Goal: Contribute content

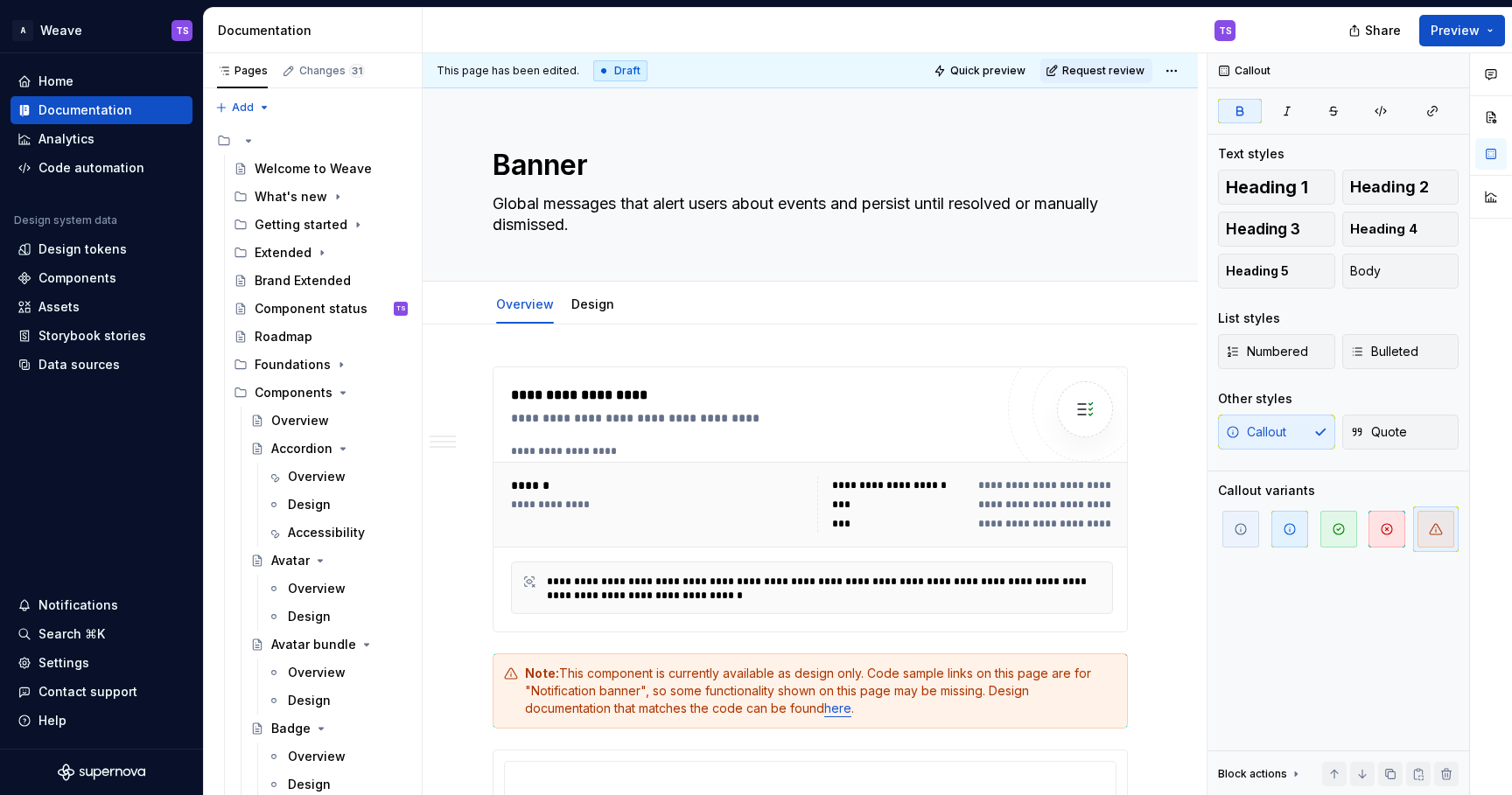
scroll to position [103, 0]
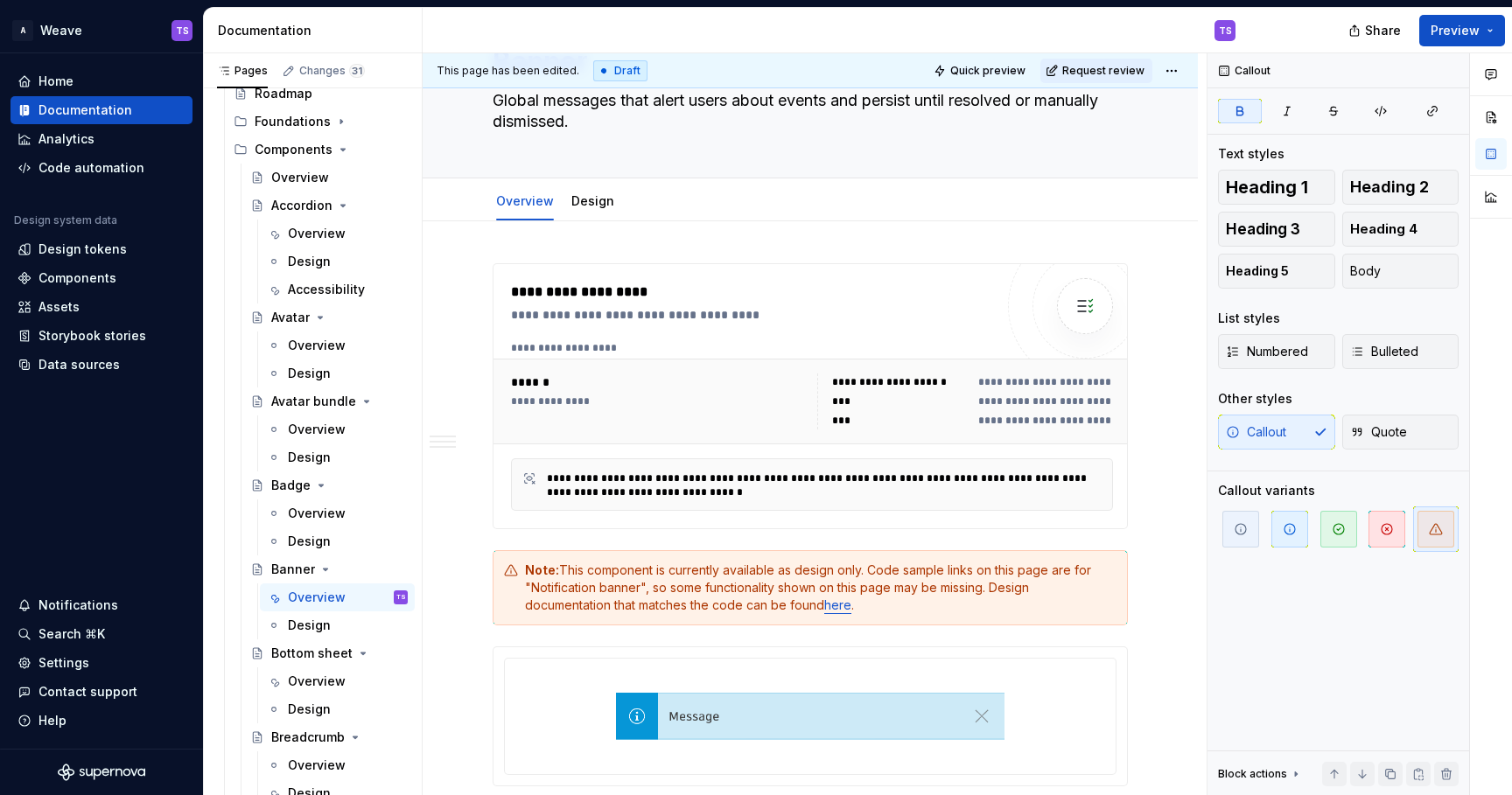
type textarea "*"
click at [971, 585] on div "Note: This component is currently available as design only. Code sample links o…" at bounding box center [820, 587] width 591 height 53
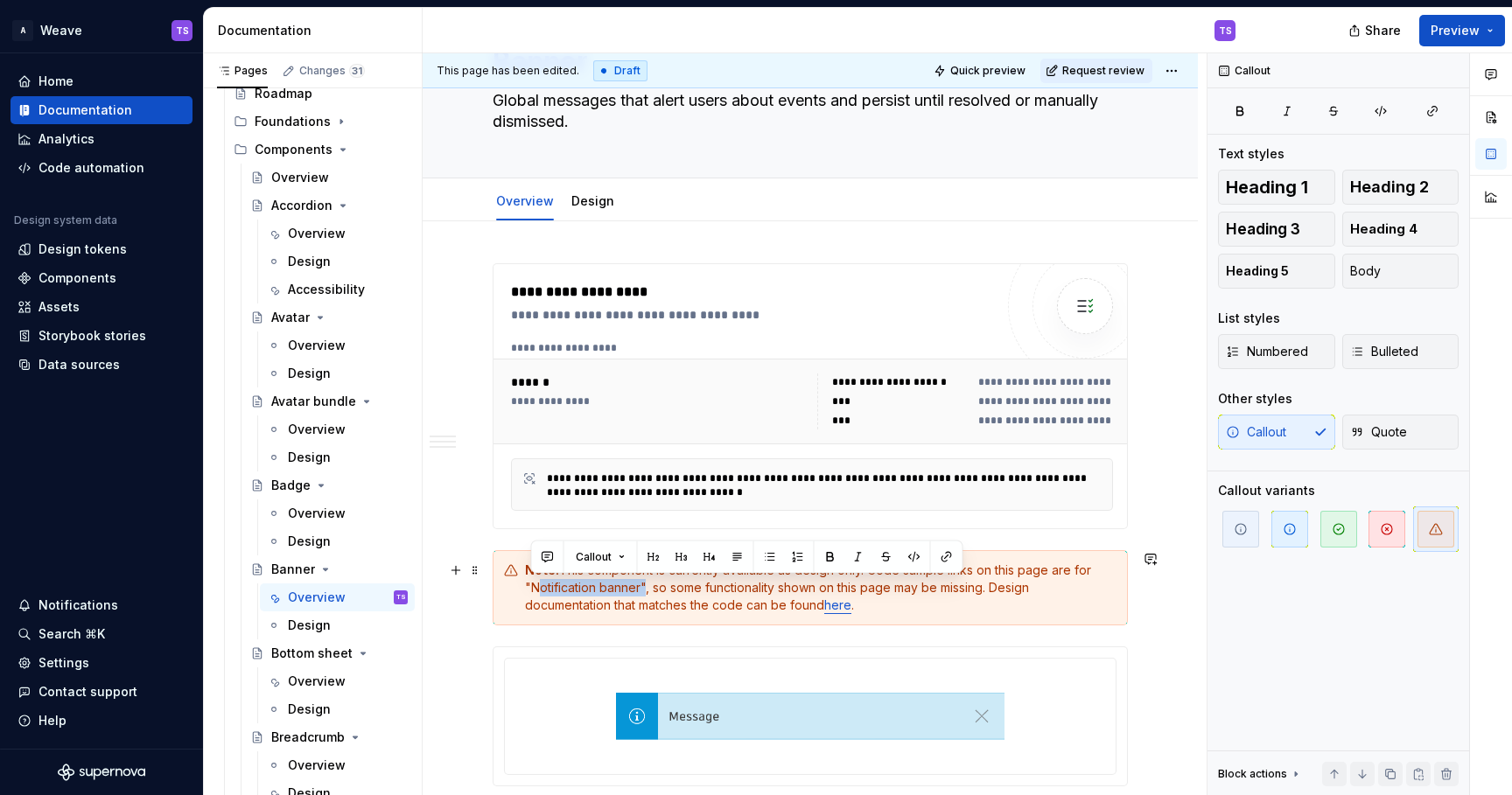
drag, startPoint x: 642, startPoint y: 587, endPoint x: 533, endPoint y: 587, distance: 109.0
click at [533, 587] on div "Note: This component is currently available as design only. Code sample links o…" at bounding box center [820, 587] width 591 height 53
click at [947, 556] on button "button" at bounding box center [947, 557] width 24 height 24
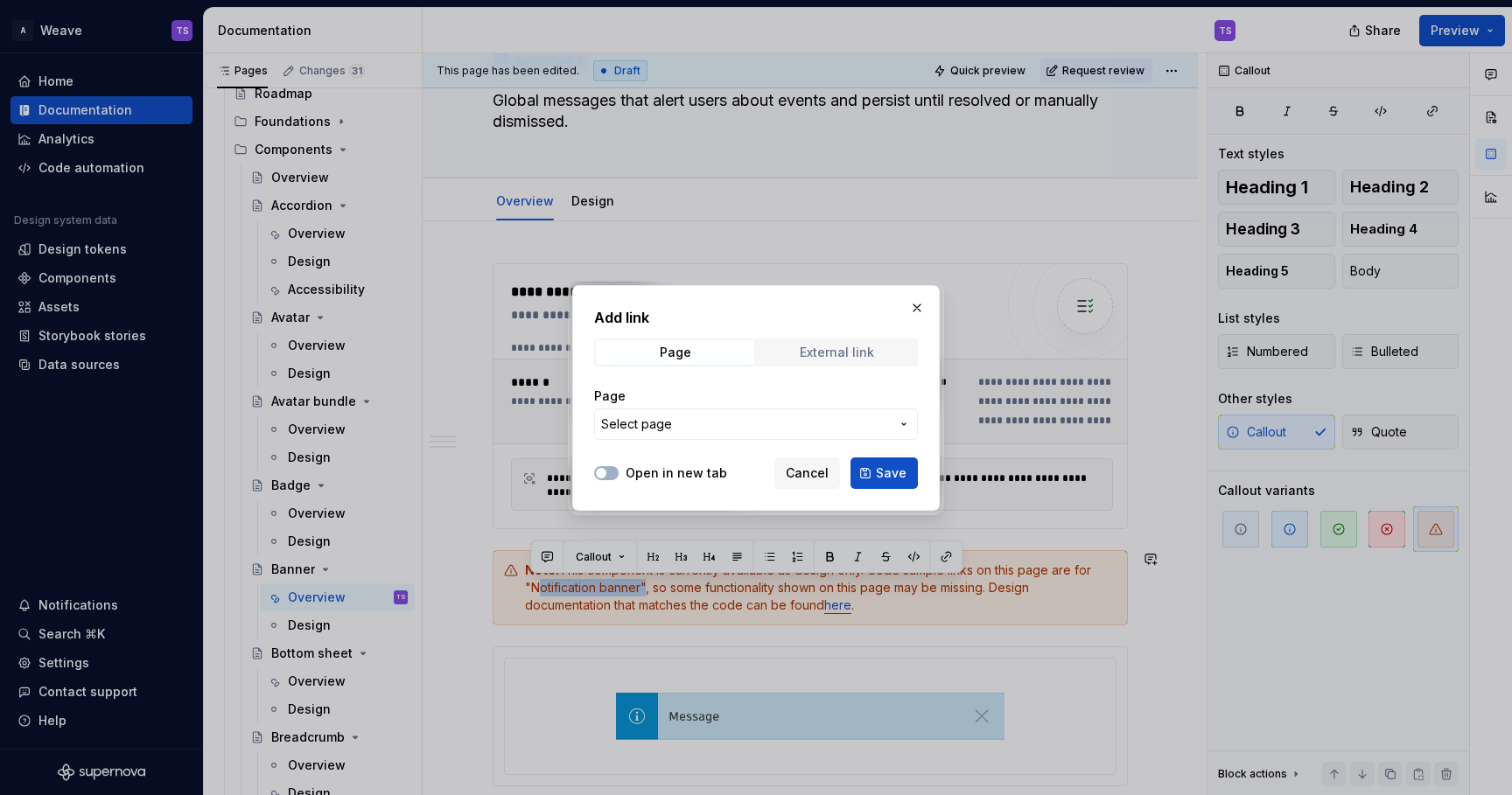
click at [817, 351] on div "External link" at bounding box center [837, 352] width 74 height 14
click at [711, 425] on input "URL" at bounding box center [756, 424] width 324 height 32
paste input "[URL][DOMAIN_NAME]"
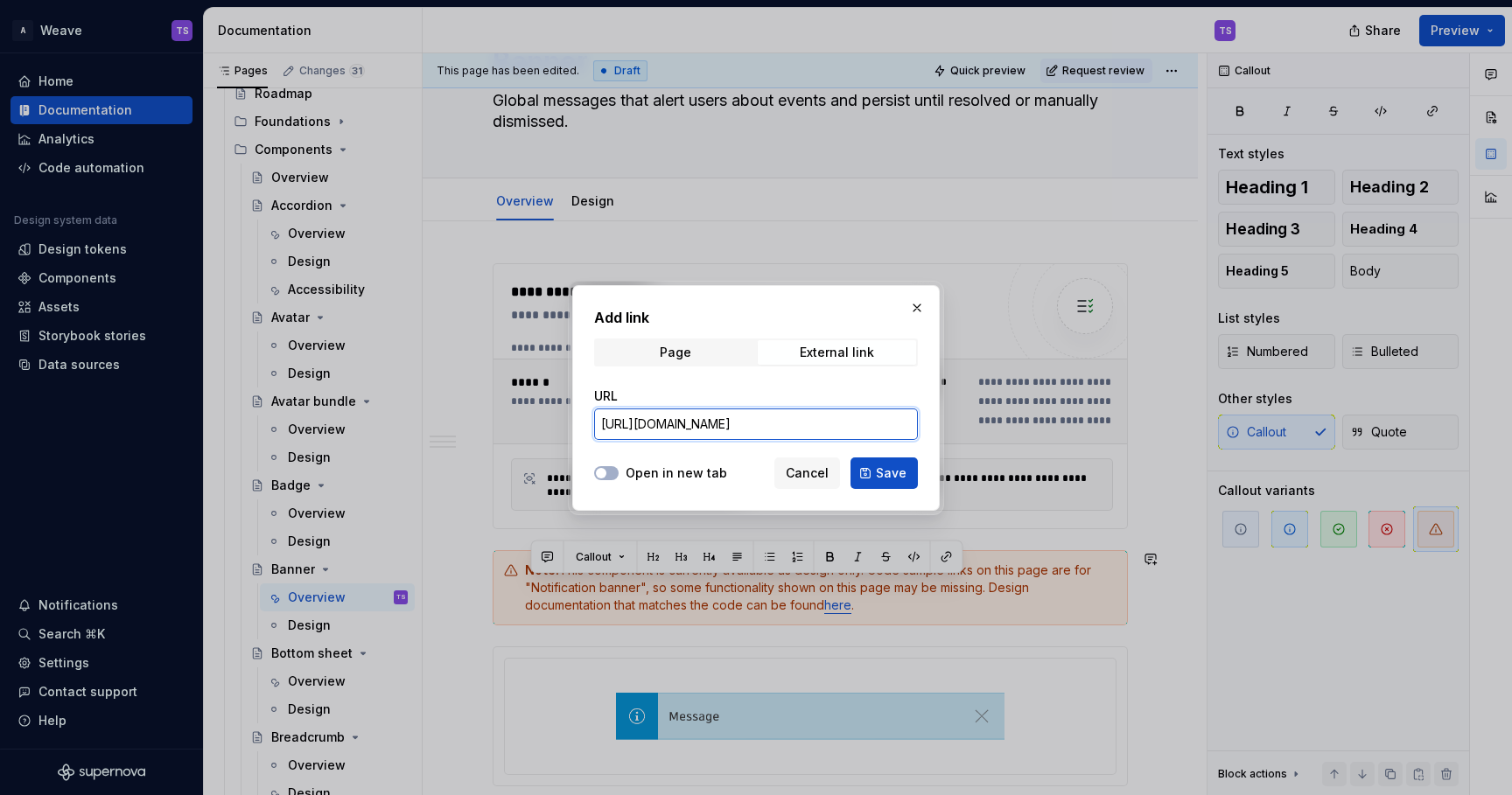
scroll to position [0, 226]
type input "[URL][DOMAIN_NAME]"
click at [608, 474] on button "Open in new tab" at bounding box center [606, 473] width 24 height 14
click at [888, 475] on span "Save" at bounding box center [891, 473] width 31 height 18
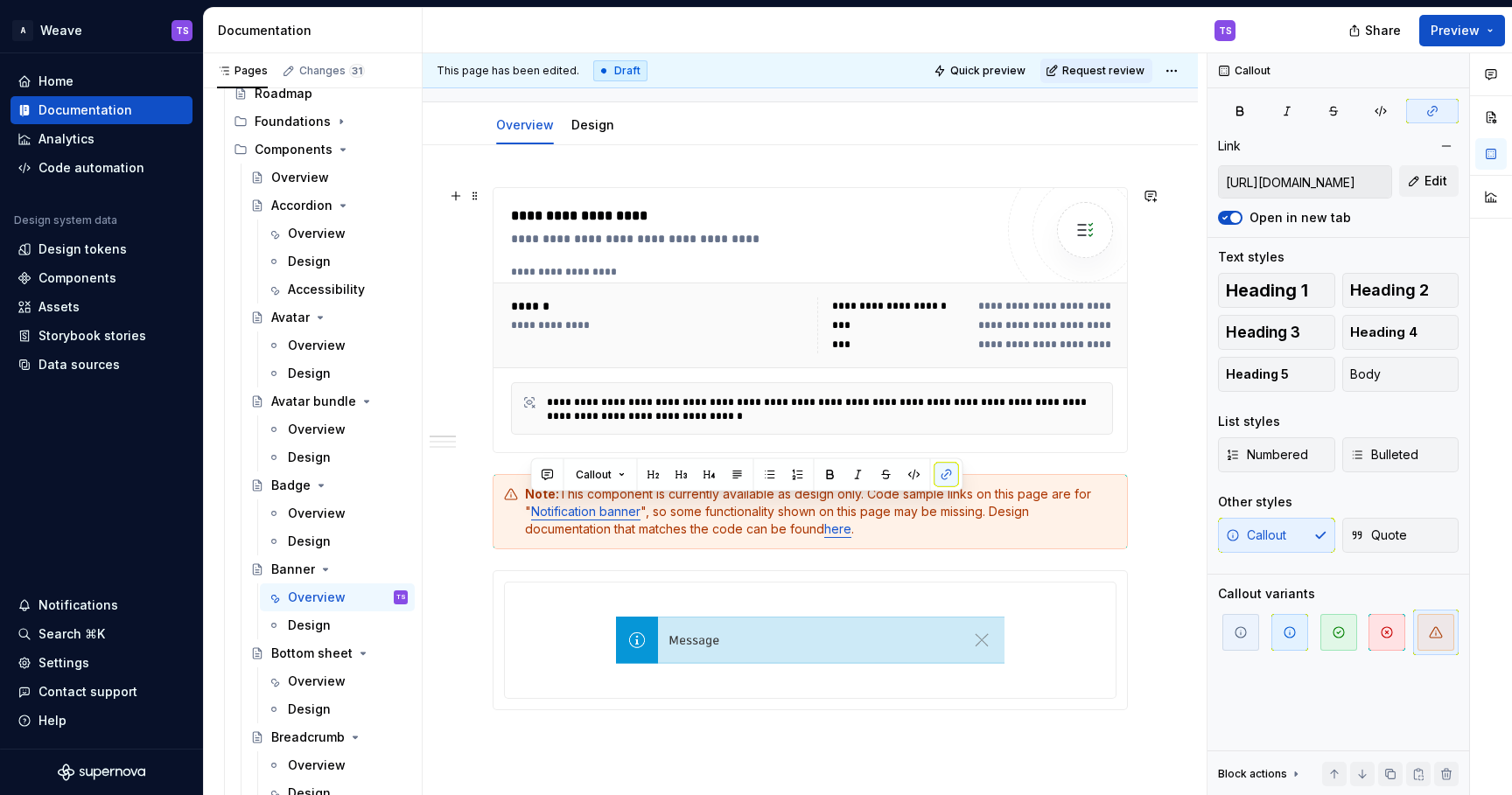
scroll to position [186, 0]
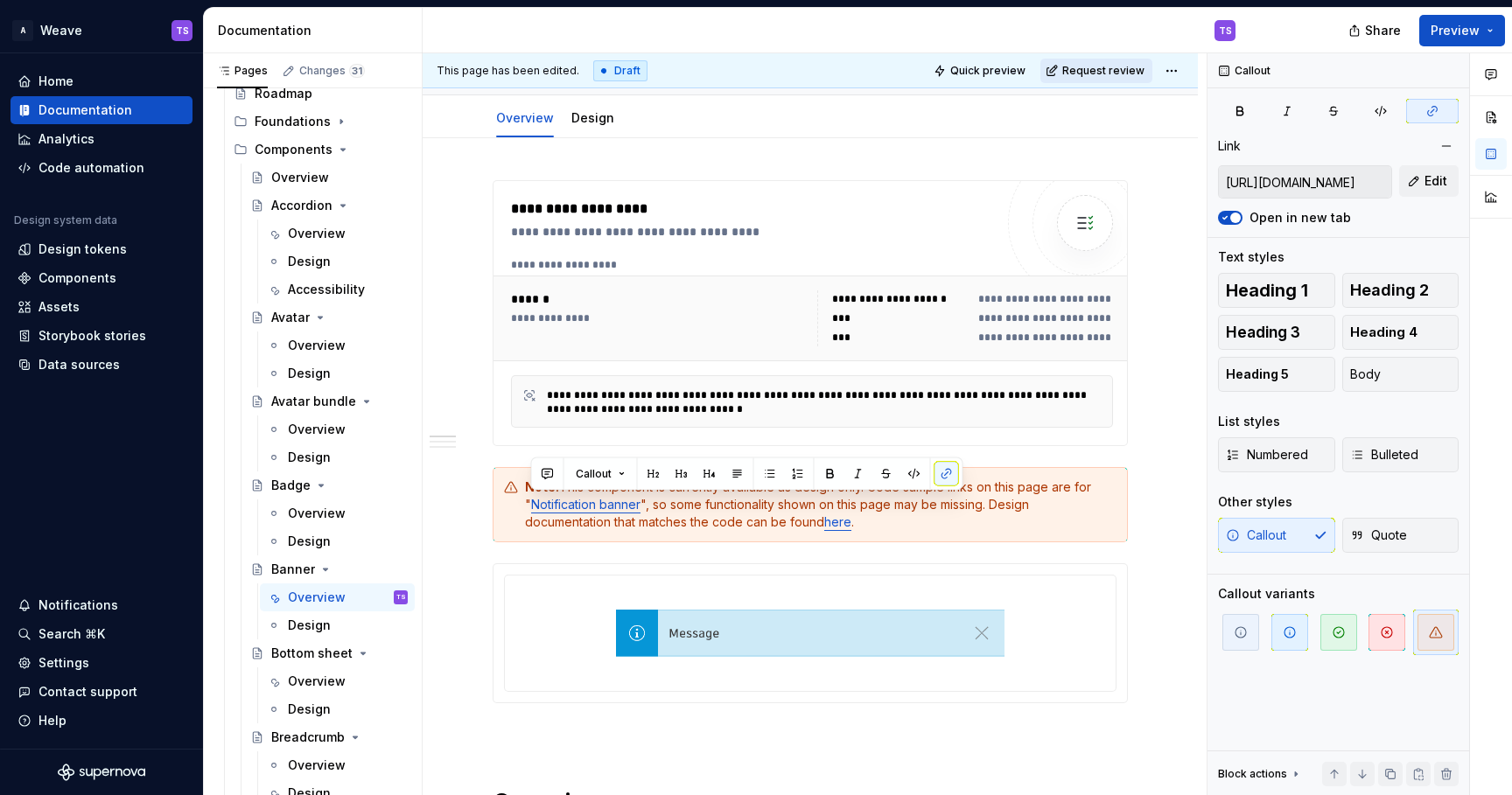
click at [1112, 69] on span "Request review" at bounding box center [1103, 70] width 83 height 14
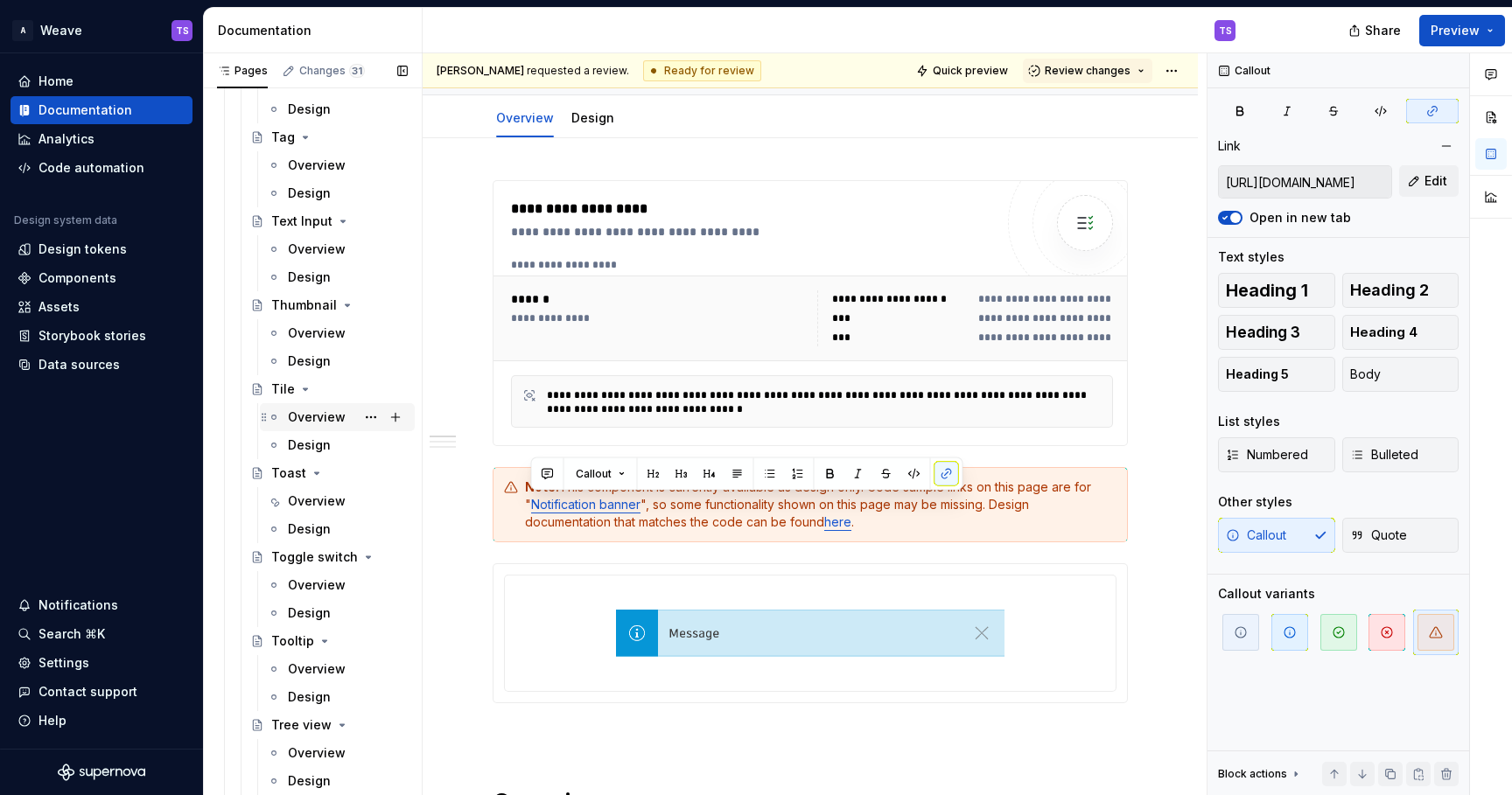
scroll to position [3508, 0]
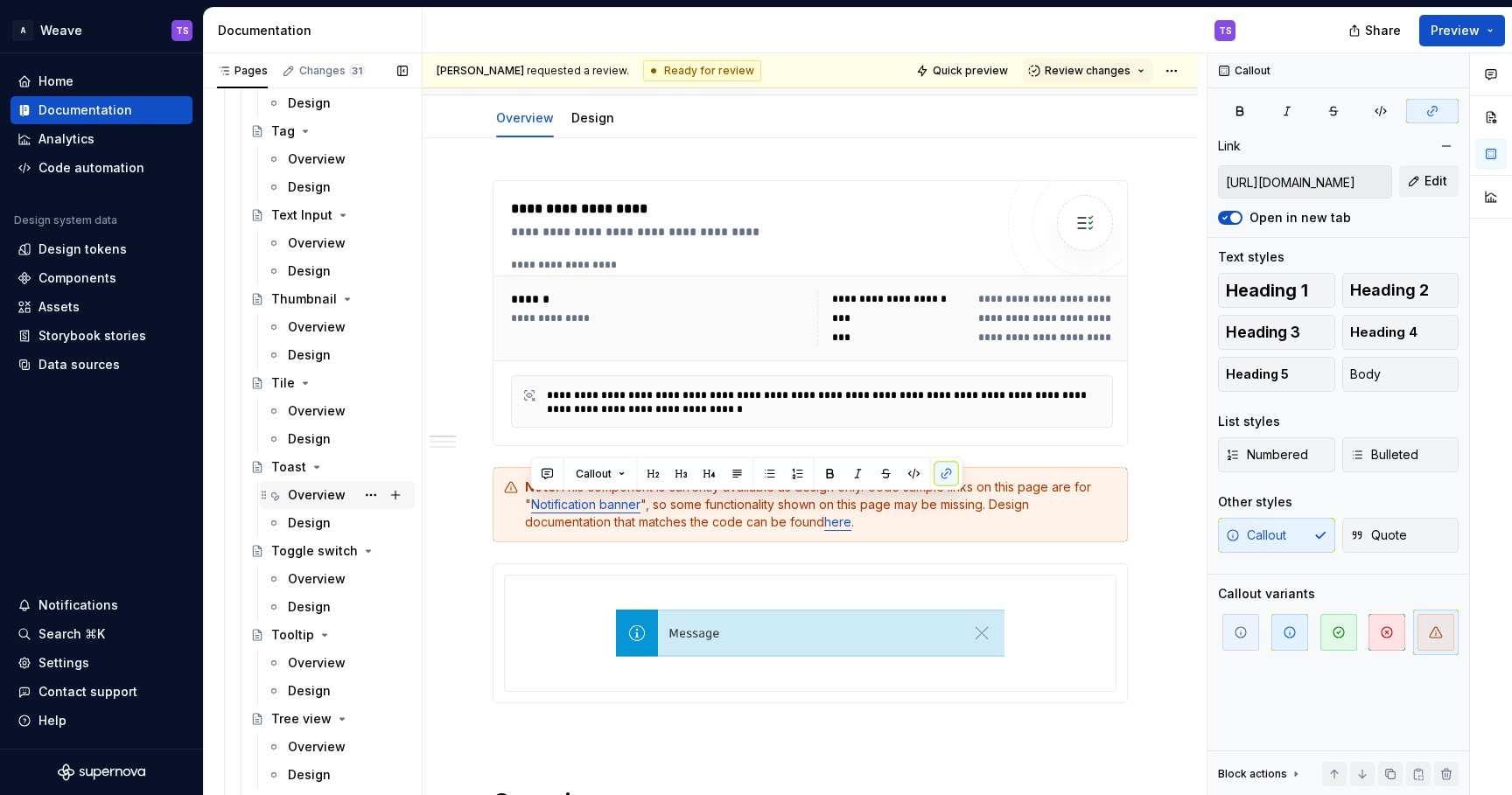
click at [309, 495] on div "Overview" at bounding box center [317, 495] width 57 height 18
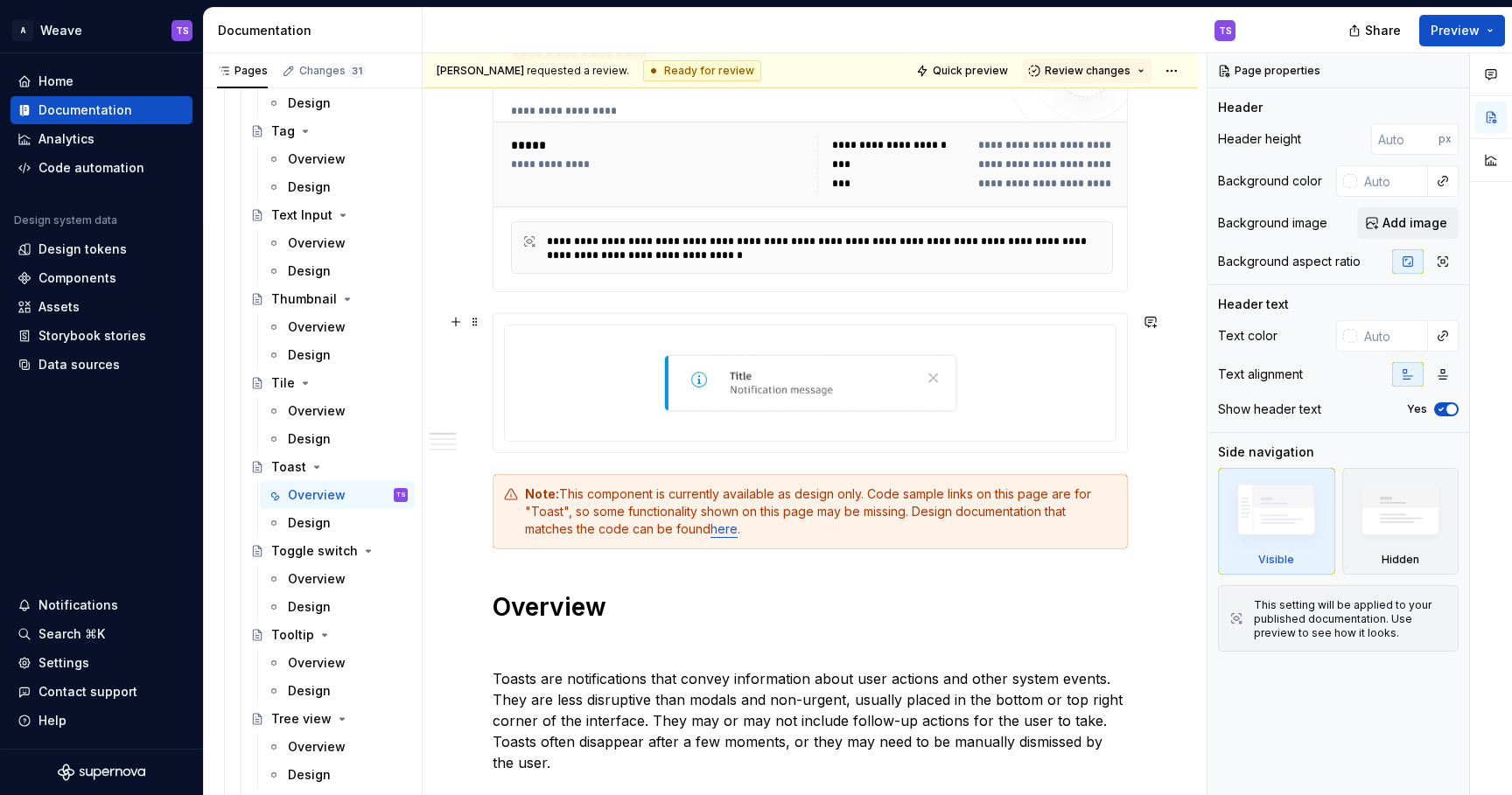
scroll to position [342, 0]
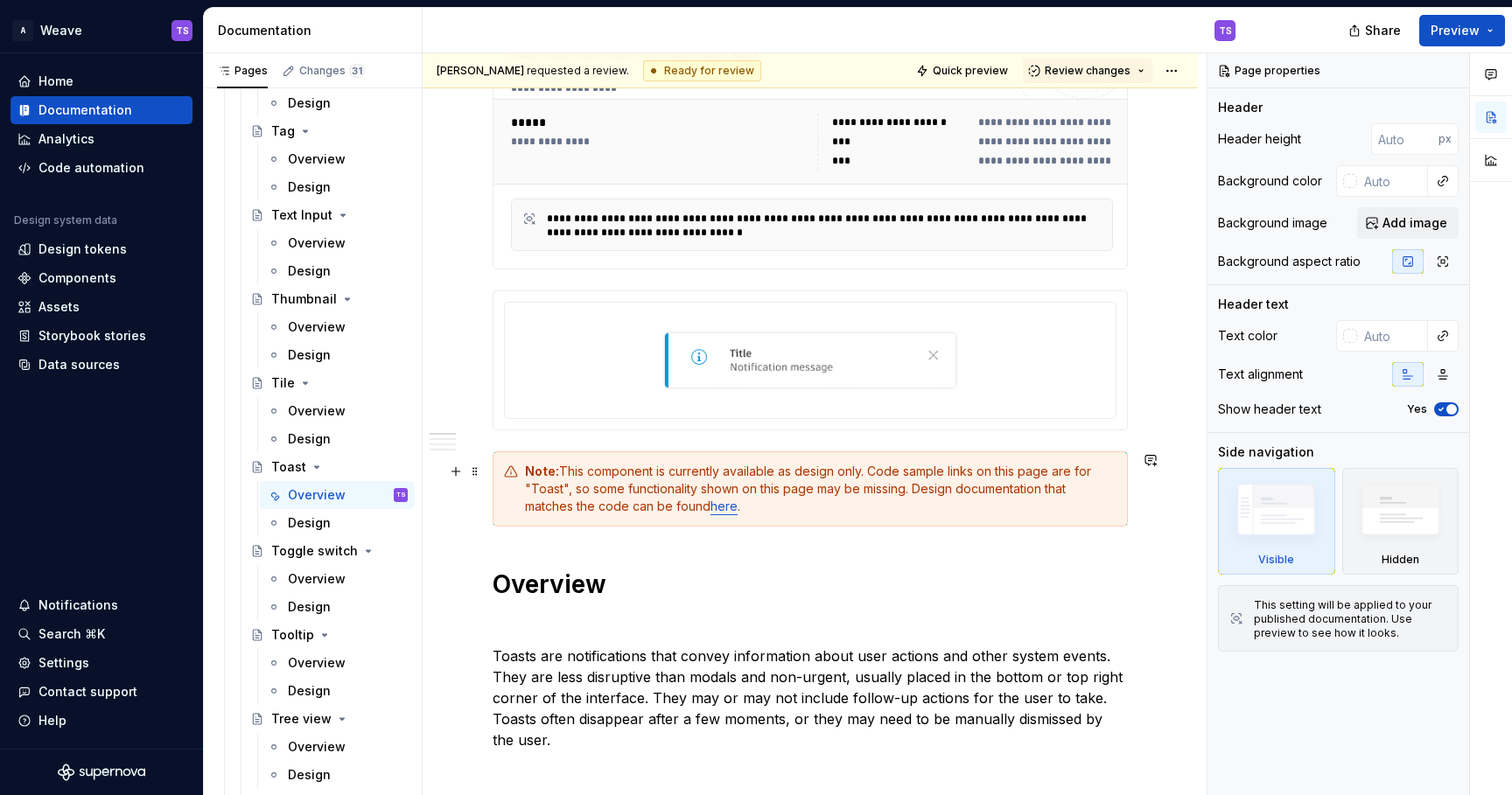
click at [714, 488] on div "Note: This component is currently available as design only. Code sample links o…" at bounding box center [820, 488] width 591 height 53
type textarea "*"
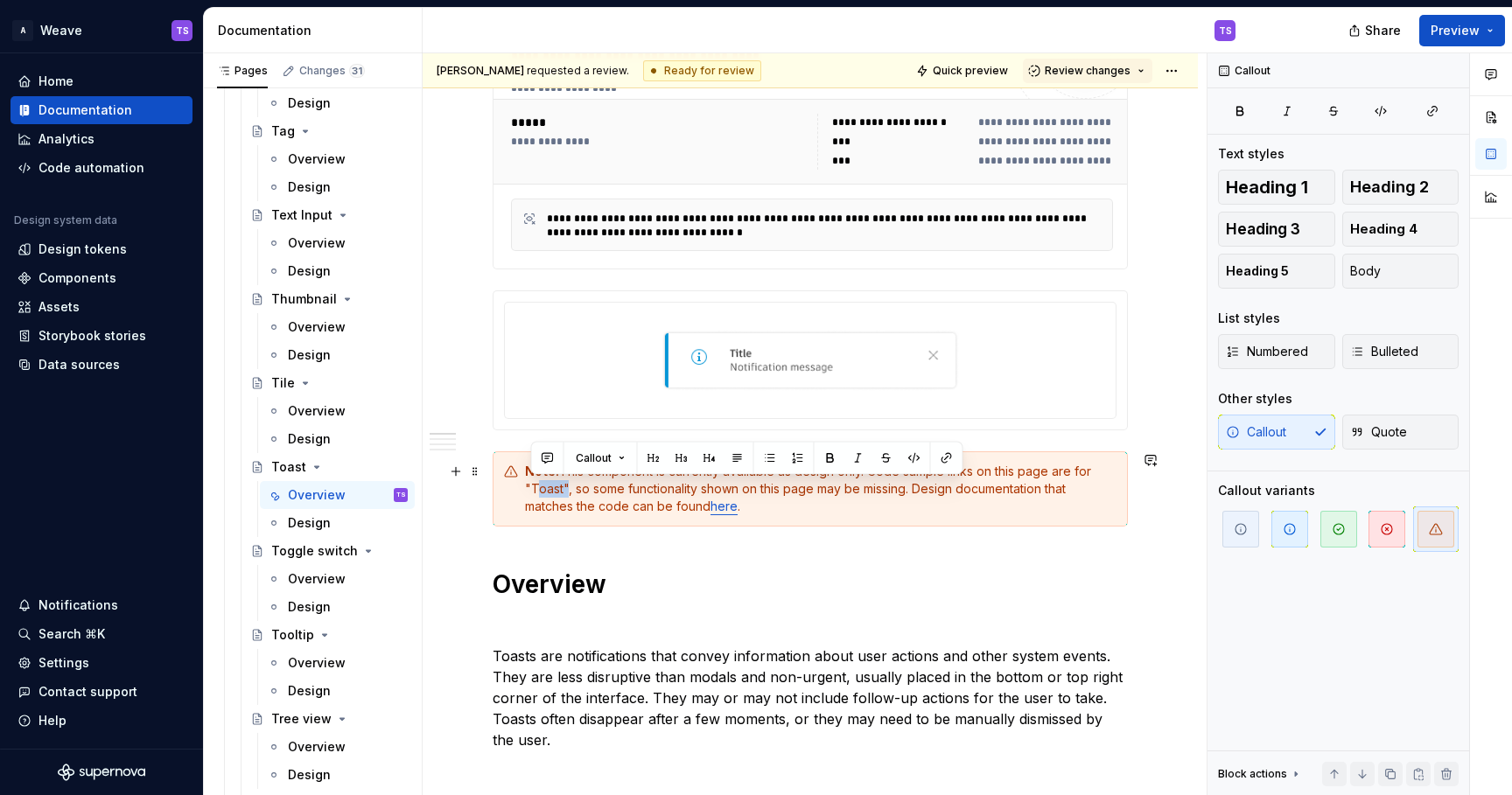
drag, startPoint x: 563, startPoint y: 489, endPoint x: 532, endPoint y: 488, distance: 31.0
click at [532, 488] on div "Note: This component is currently available as design only. Code sample links o…" at bounding box center [820, 488] width 591 height 53
click at [938, 461] on button "button" at bounding box center [947, 458] width 24 height 24
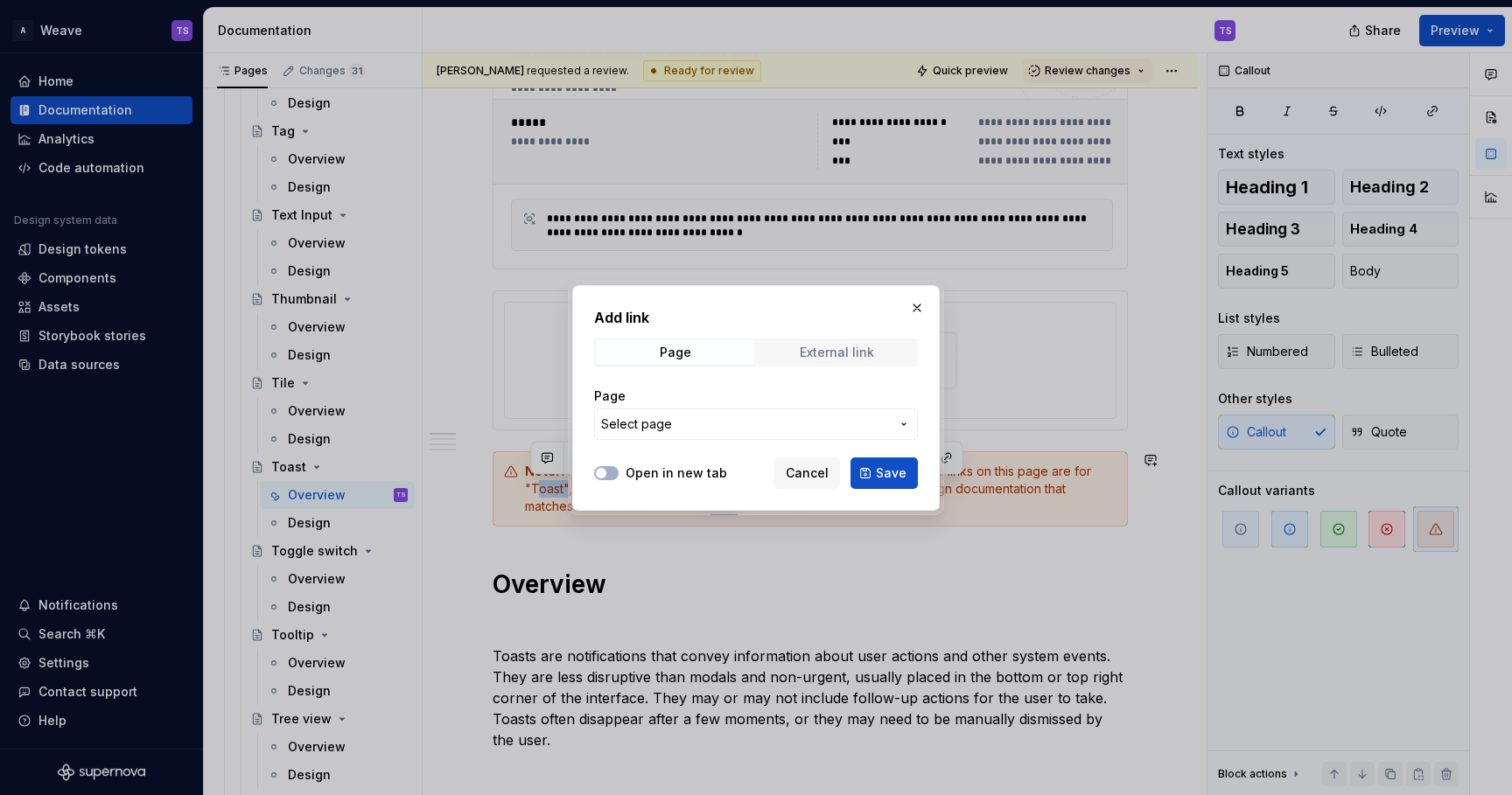
click at [813, 356] on div "External link" at bounding box center [837, 352] width 74 height 14
click at [725, 429] on input "URL" at bounding box center [756, 424] width 324 height 32
paste input "[URL][DOMAIN_NAME]"
type input "[URL][DOMAIN_NAME]"
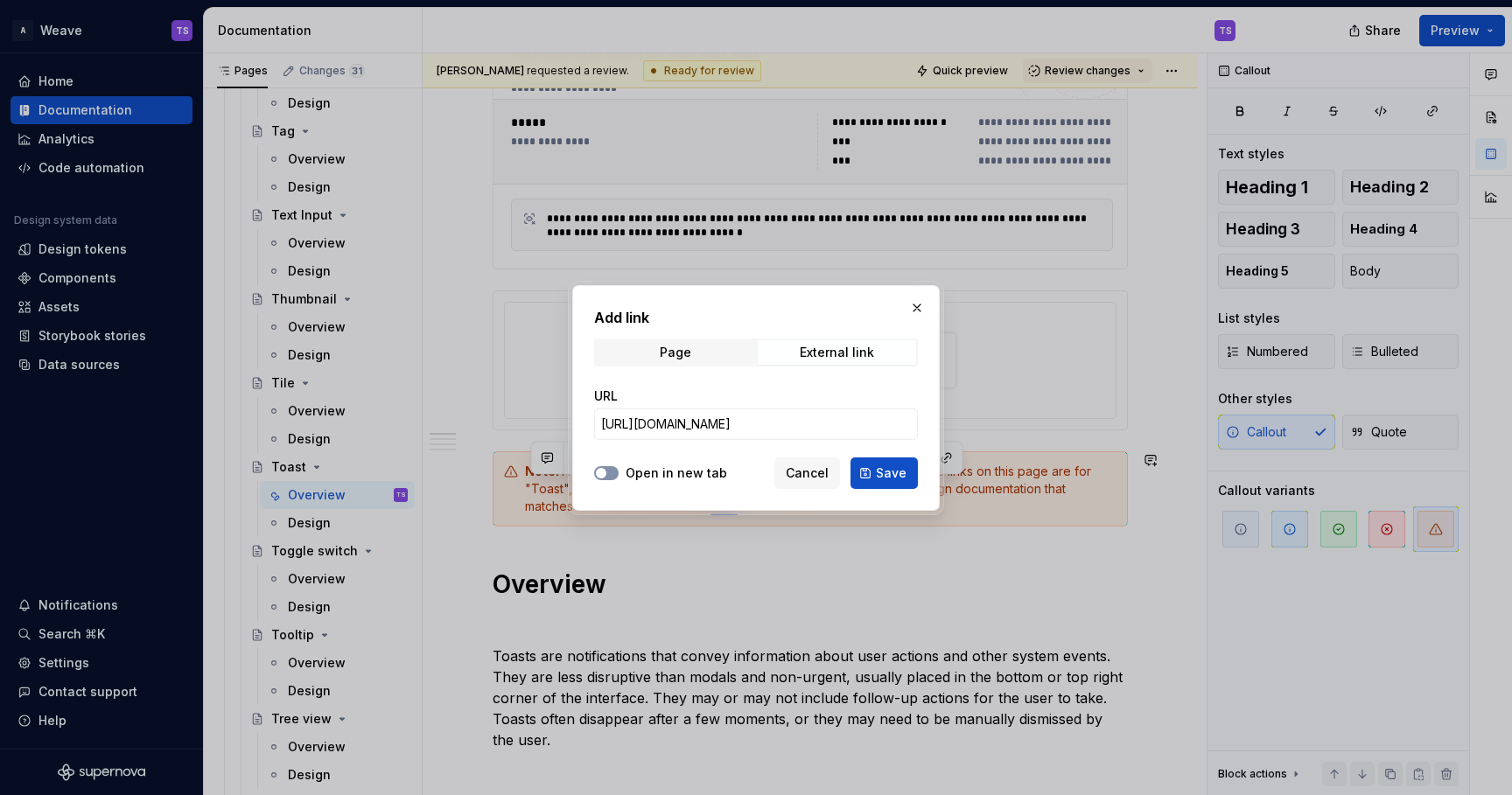
scroll to position [0, 0]
click at [609, 473] on button "Open in new tab" at bounding box center [606, 473] width 24 height 14
click at [885, 479] on span "Save" at bounding box center [891, 473] width 31 height 18
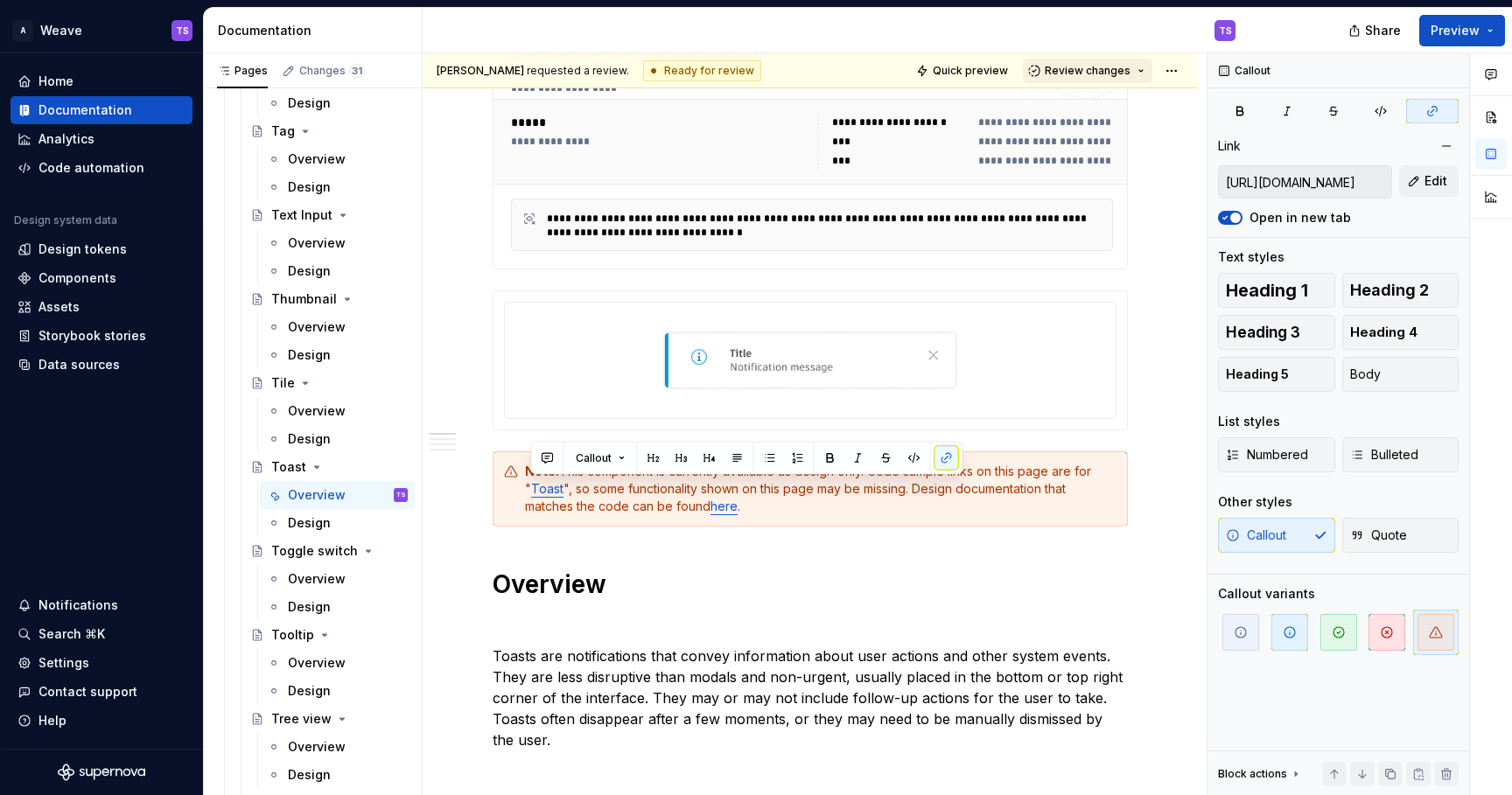
click at [1120, 69] on span "Review changes" at bounding box center [1087, 70] width 86 height 14
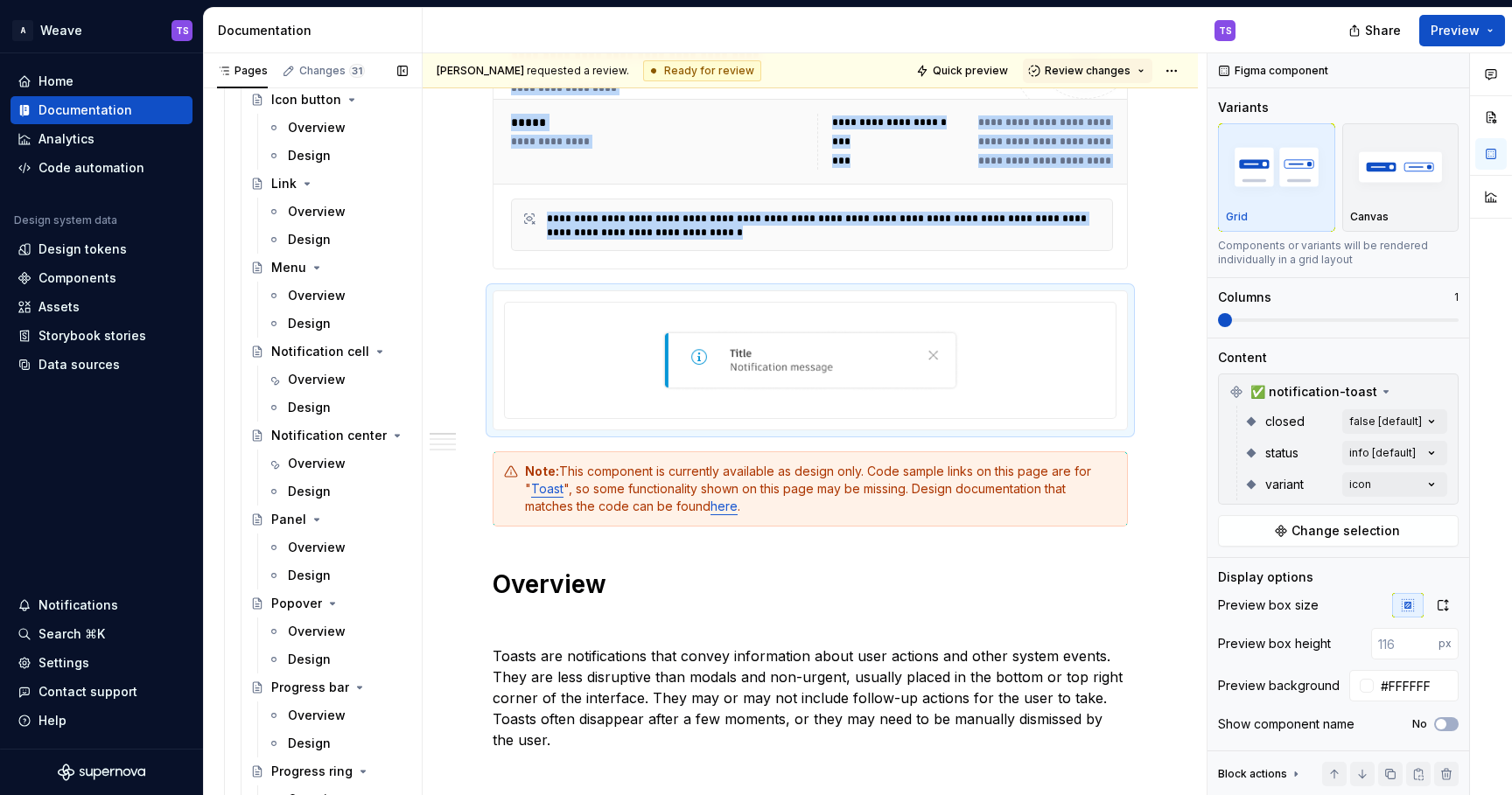
scroll to position [2167, 0]
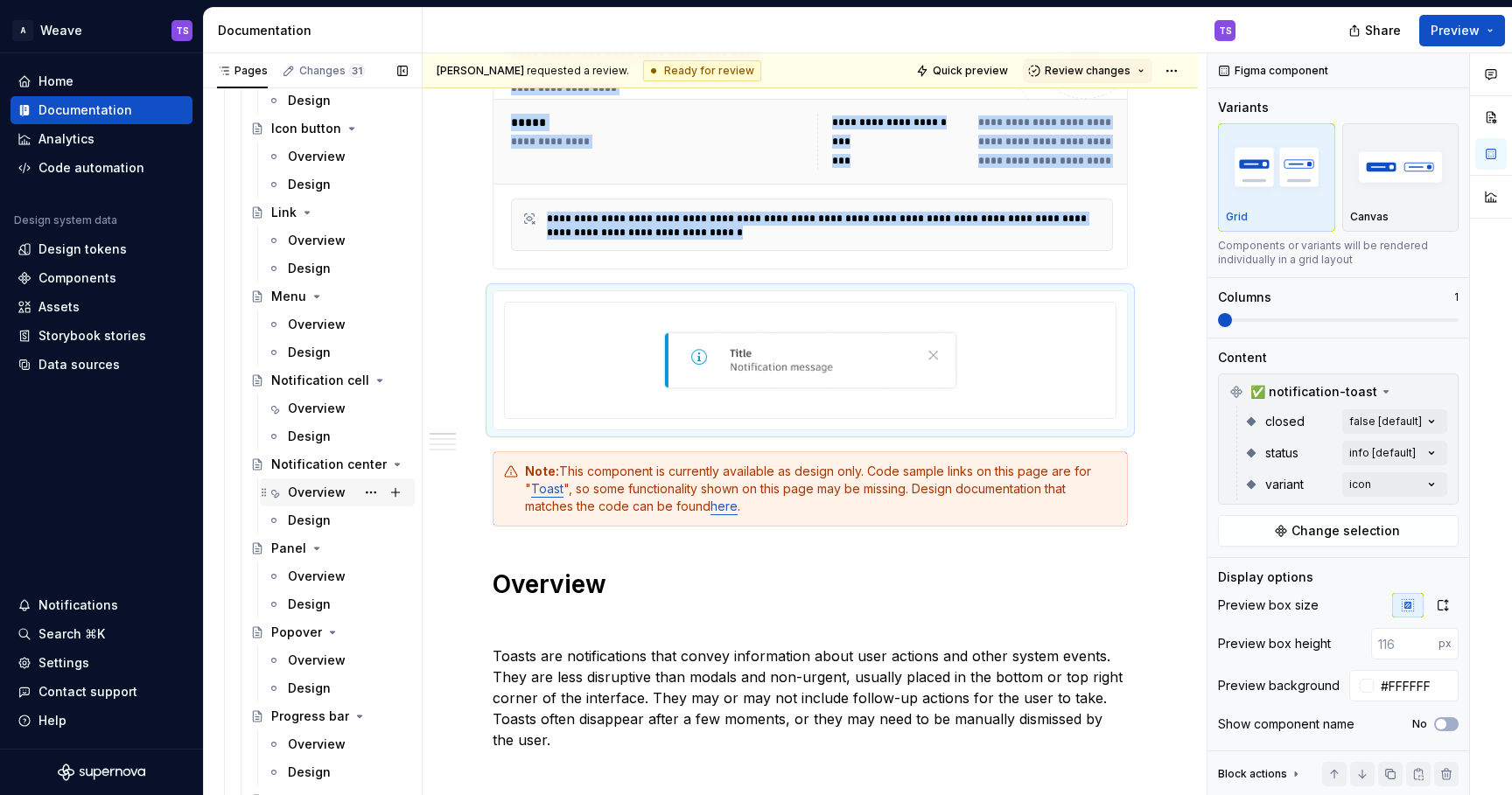
click at [317, 490] on div "Overview" at bounding box center [317, 492] width 57 height 18
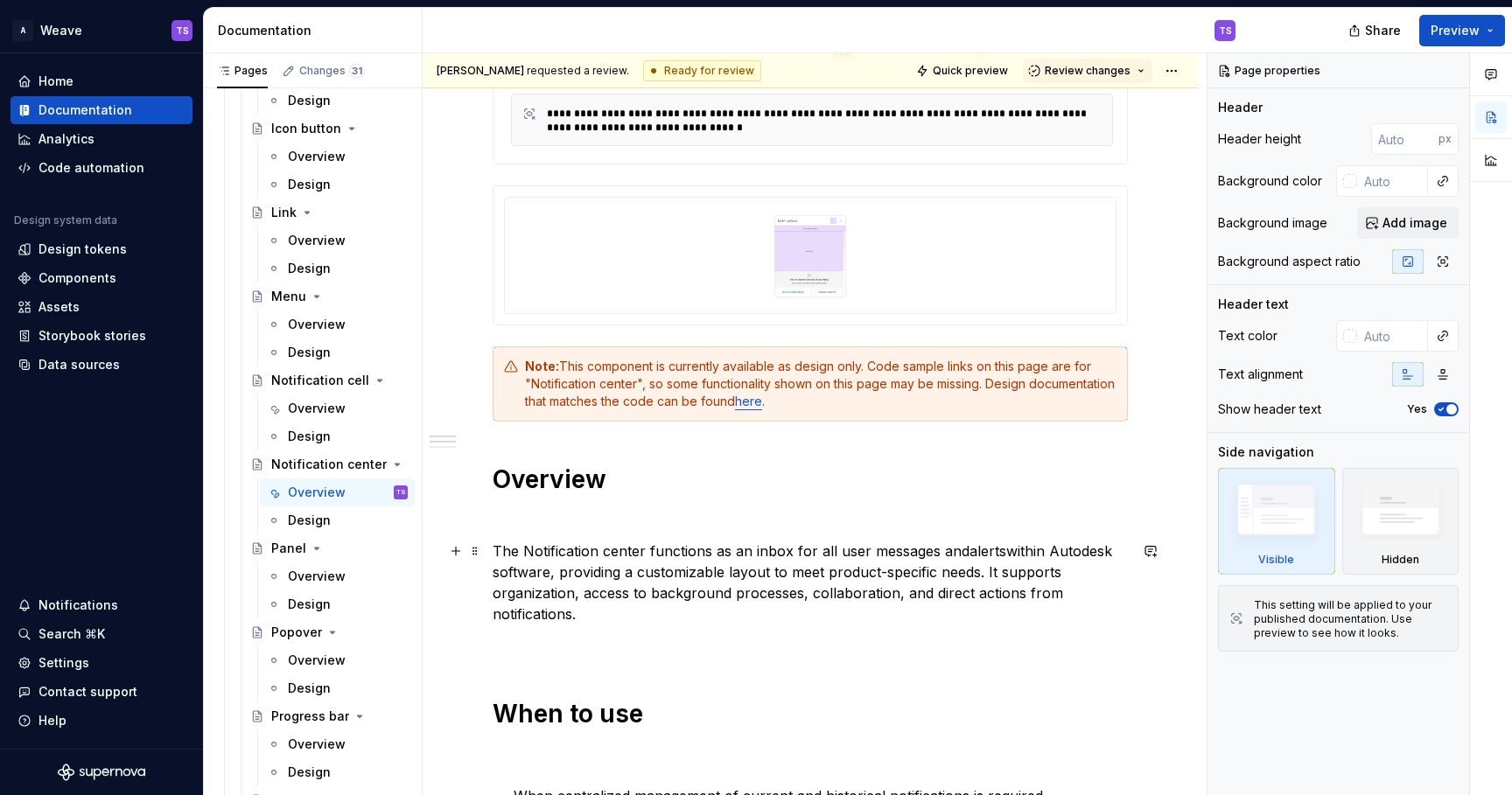
scroll to position [475, 0]
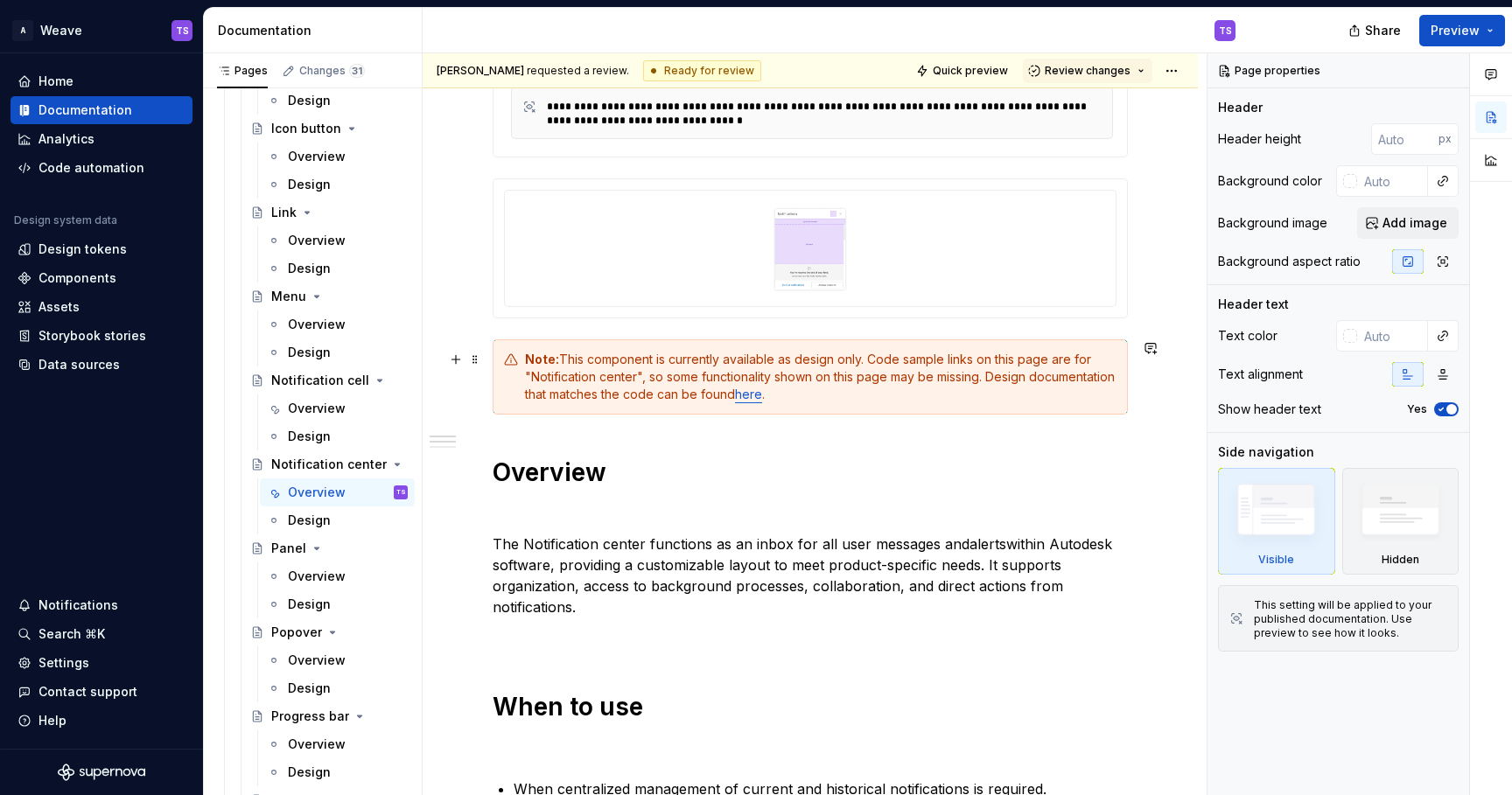
type textarea "*"
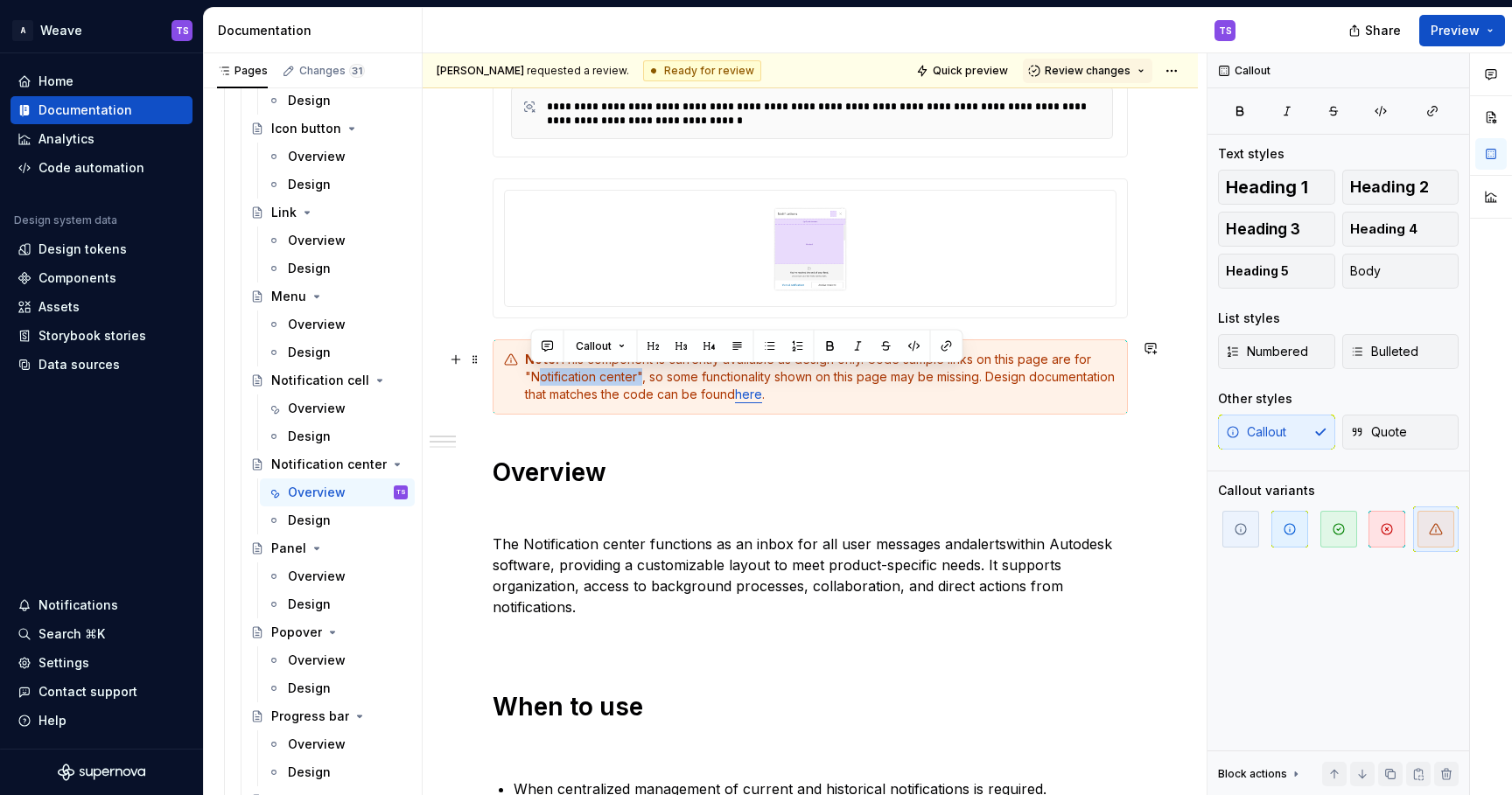
drag, startPoint x: 636, startPoint y: 378, endPoint x: 530, endPoint y: 380, distance: 106.0
click at [530, 380] on div "Note: This component is currently available as design only. Code sample links o…" at bounding box center [820, 377] width 591 height 53
click at [943, 347] on button "button" at bounding box center [947, 347] width 24 height 24
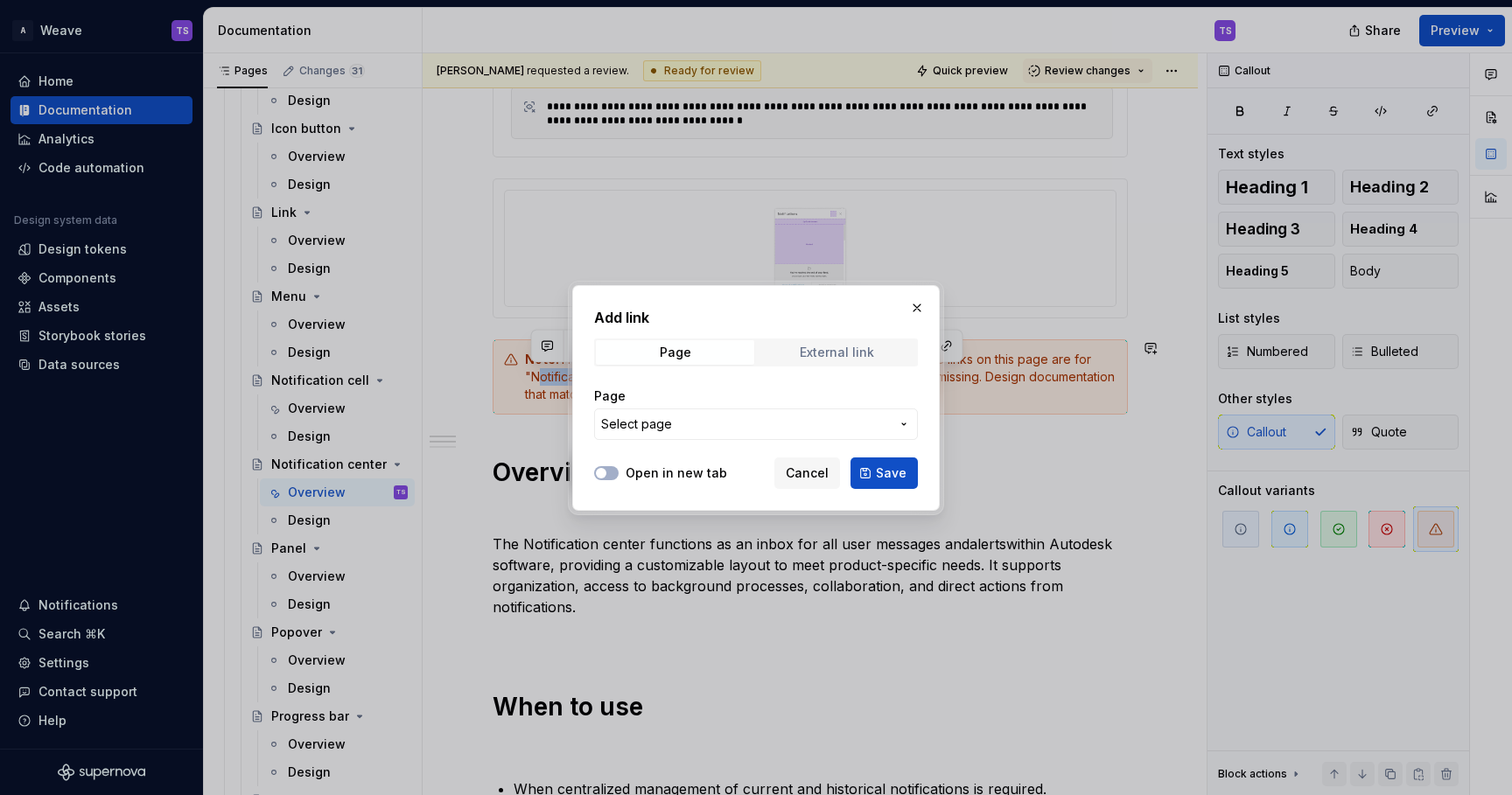
click at [860, 352] on div "External link" at bounding box center [837, 352] width 74 height 14
click at [667, 430] on input "URL" at bounding box center [756, 424] width 324 height 32
paste input "[URL][DOMAIN_NAME]"
type input "[URL][DOMAIN_NAME]"
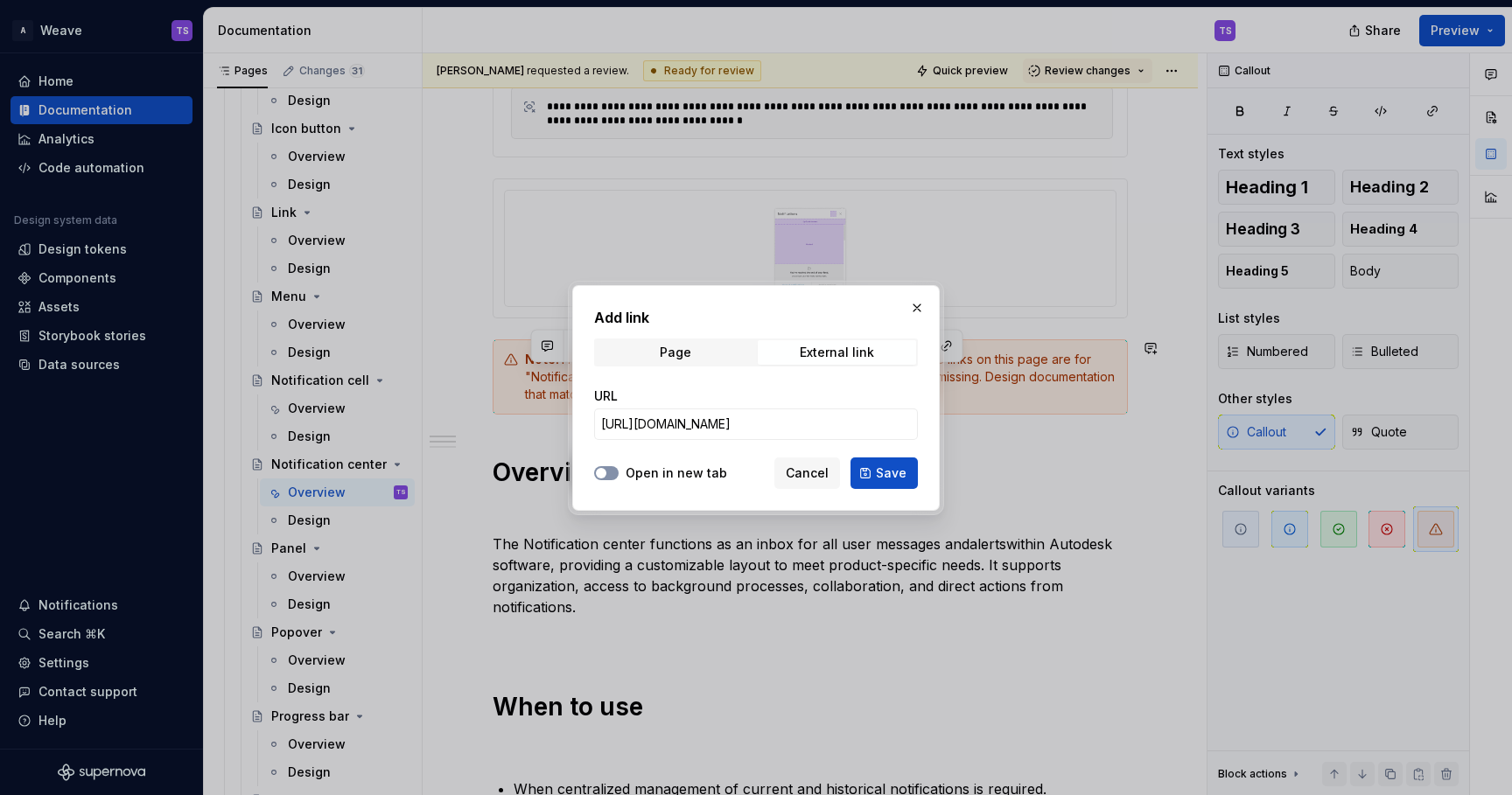
scroll to position [0, 0]
click at [605, 476] on icon "button" at bounding box center [601, 473] width 14 height 10
click at [892, 474] on span "Save" at bounding box center [891, 473] width 31 height 18
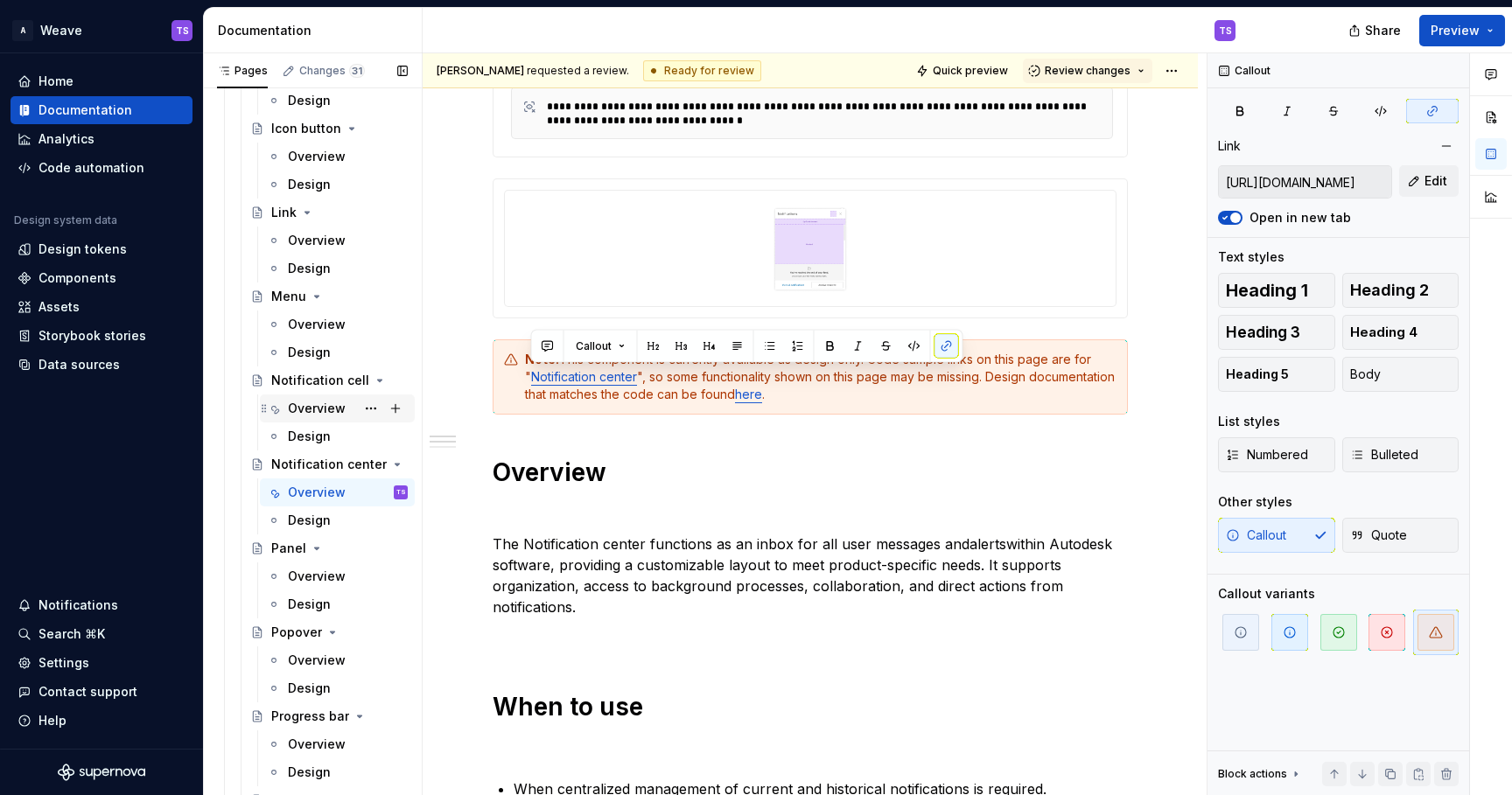
click at [331, 409] on div "Overview" at bounding box center [317, 408] width 57 height 18
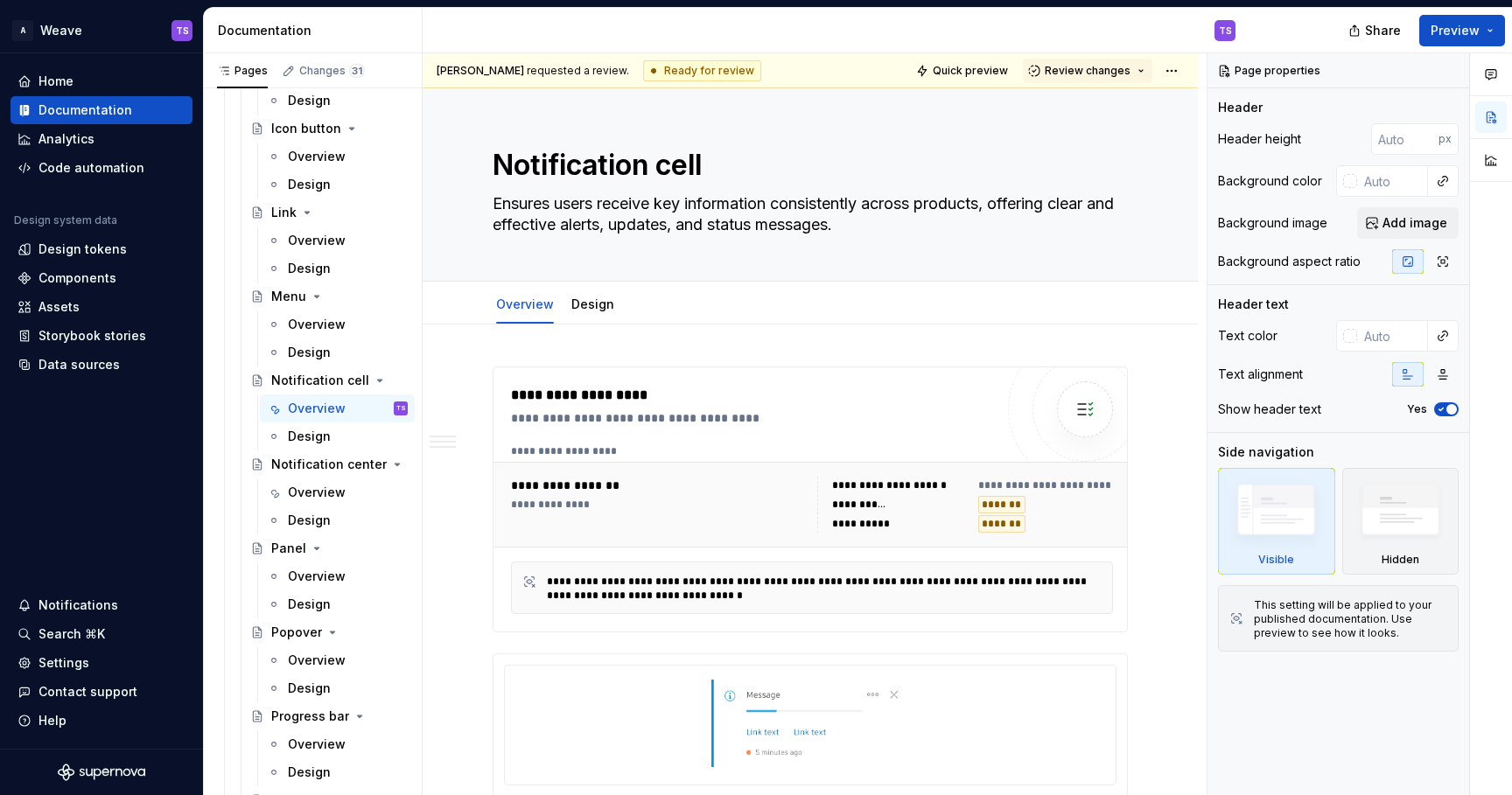
type textarea "*"
